Goal: Task Accomplishment & Management: Use online tool/utility

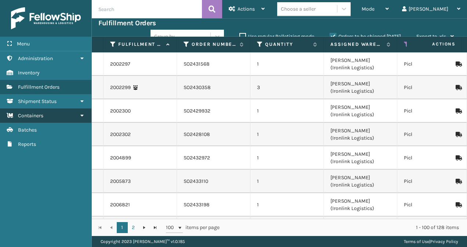
click at [42, 114] on span "Containers" at bounding box center [30, 116] width 25 height 6
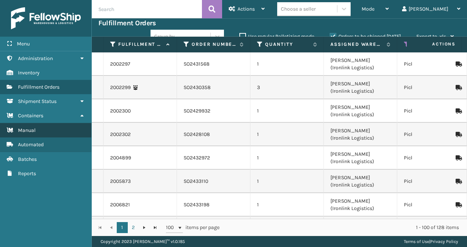
click at [41, 127] on link "Manual" at bounding box center [45, 130] width 91 height 14
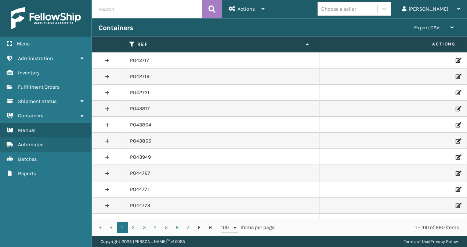
click at [145, 11] on input "text" at bounding box center [147, 9] width 110 height 18
paste input "PO49509"
type input "PO49509"
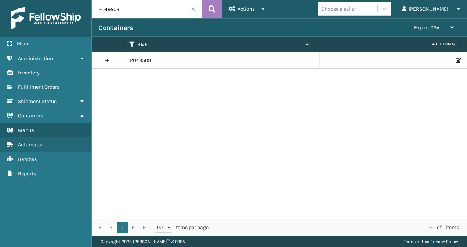
click at [455, 59] on icon at bounding box center [457, 60] width 4 height 5
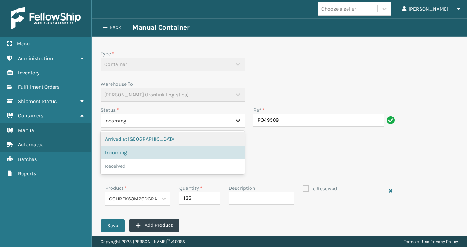
click at [236, 123] on icon at bounding box center [237, 120] width 7 height 7
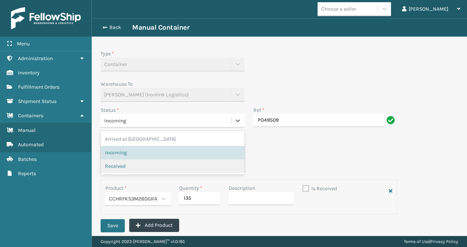
click at [172, 166] on div "Received" at bounding box center [172, 167] width 135 height 8
checkbox input "true"
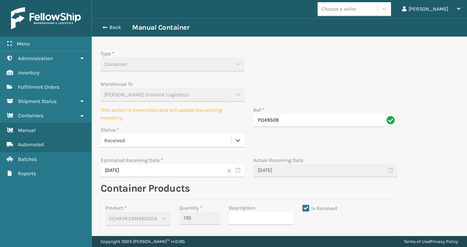
scroll to position [35, 0]
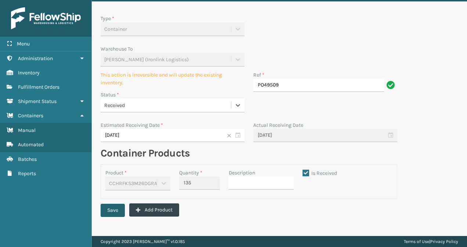
click at [113, 210] on button "Save" at bounding box center [113, 210] width 24 height 13
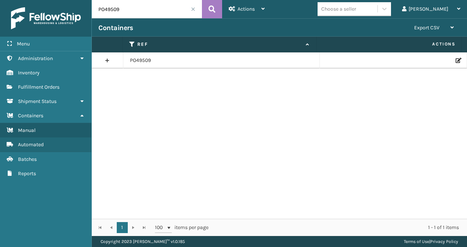
click at [122, 13] on input "PO49509" at bounding box center [147, 9] width 110 height 18
paste input "833"
type input "PO48339"
click at [455, 59] on icon at bounding box center [457, 60] width 4 height 5
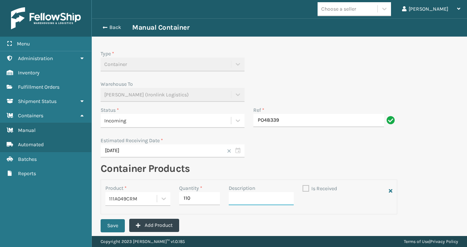
click at [277, 201] on input "Description" at bounding box center [261, 198] width 65 height 13
type input "109"
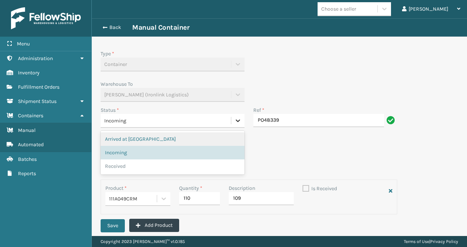
click at [234, 121] on icon at bounding box center [237, 120] width 7 height 7
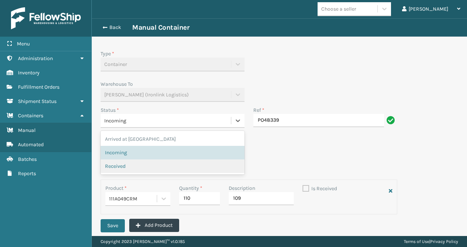
click at [146, 170] on div "Received" at bounding box center [173, 167] width 144 height 14
checkbox input "true"
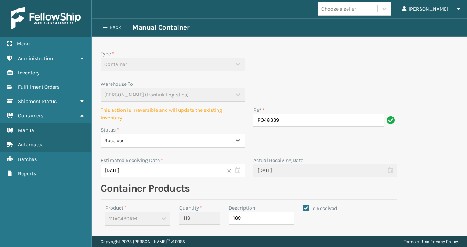
scroll to position [35, 0]
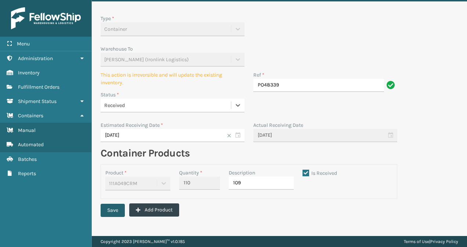
click at [113, 209] on button "Save" at bounding box center [113, 210] width 24 height 13
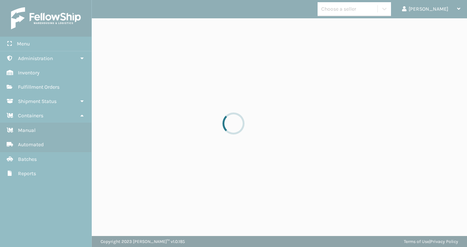
scroll to position [0, 0]
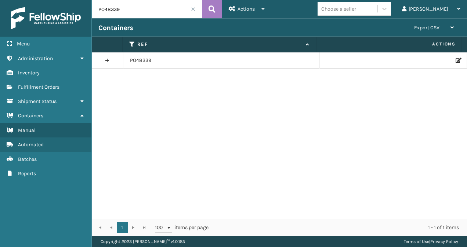
click at [120, 11] on input "PO48339" at bounding box center [147, 9] width 110 height 18
paste input "9646"
type input "PO49646"
click at [455, 61] on icon at bounding box center [457, 60] width 4 height 5
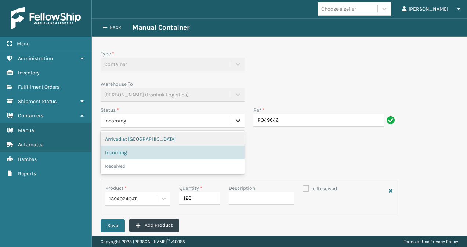
click at [234, 124] on icon at bounding box center [237, 120] width 7 height 7
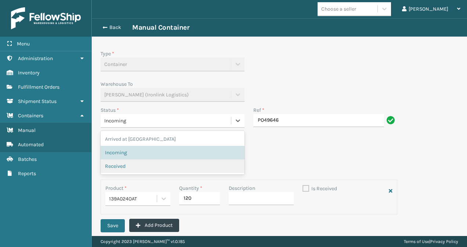
click at [164, 164] on div "Received" at bounding box center [172, 167] width 135 height 8
checkbox input "true"
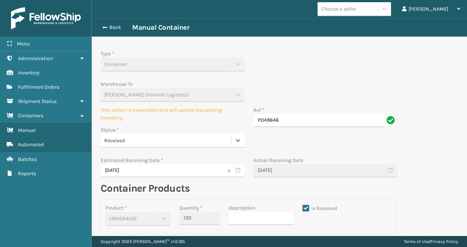
scroll to position [35, 0]
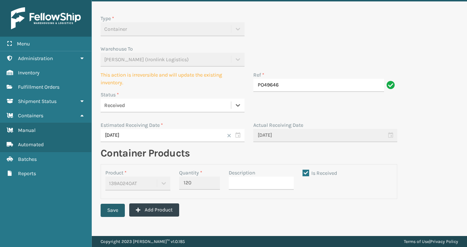
click at [113, 211] on button "Save" at bounding box center [113, 210] width 24 height 13
